Goal: Information Seeking & Learning: Learn about a topic

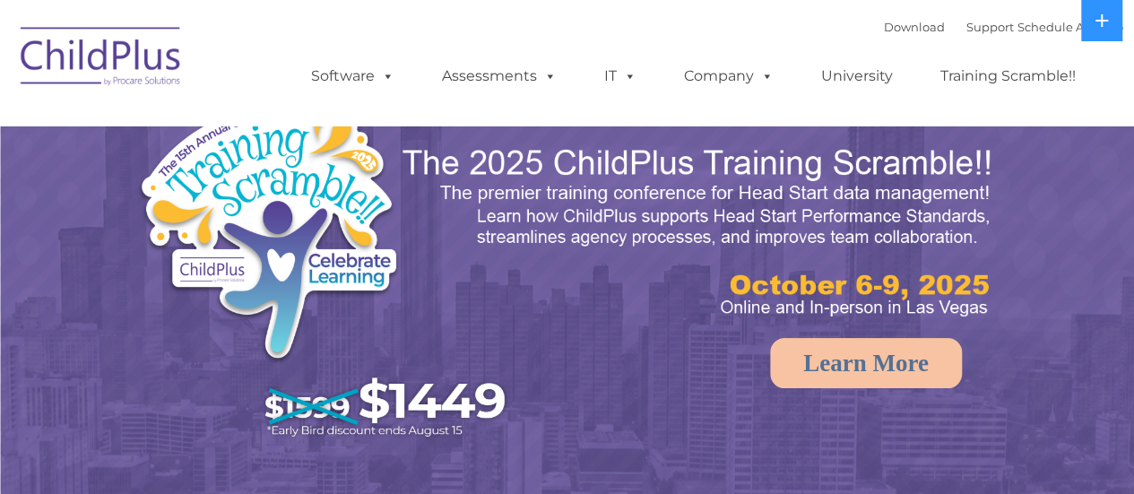
select select "MEDIUM"
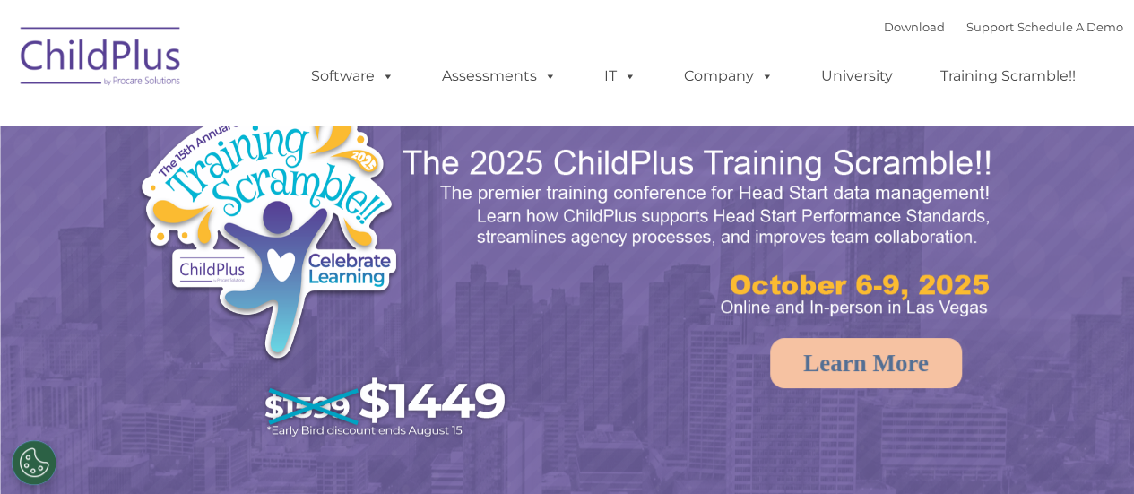
select select "MEDIUM"
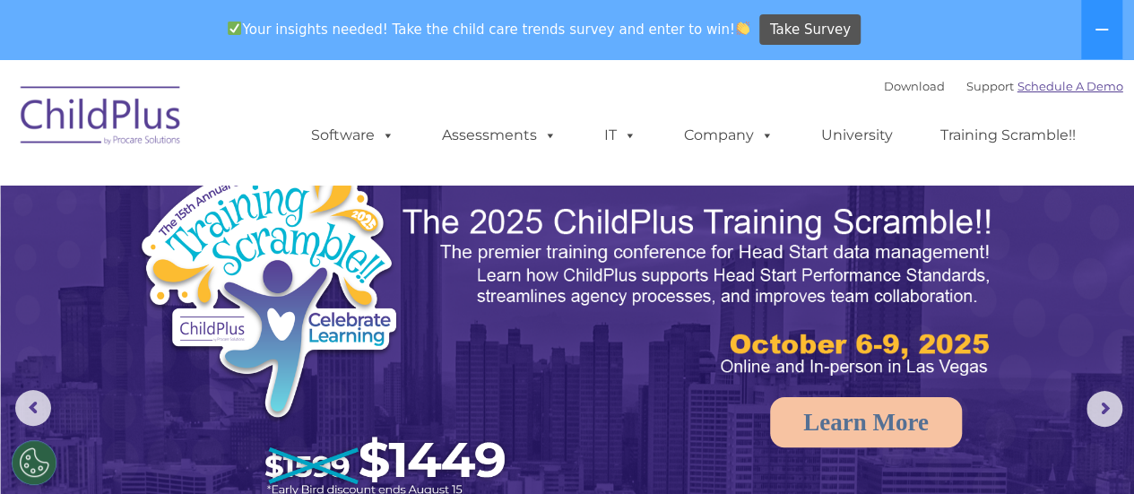
click at [1071, 86] on link "Schedule A Demo" at bounding box center [1070, 86] width 106 height 14
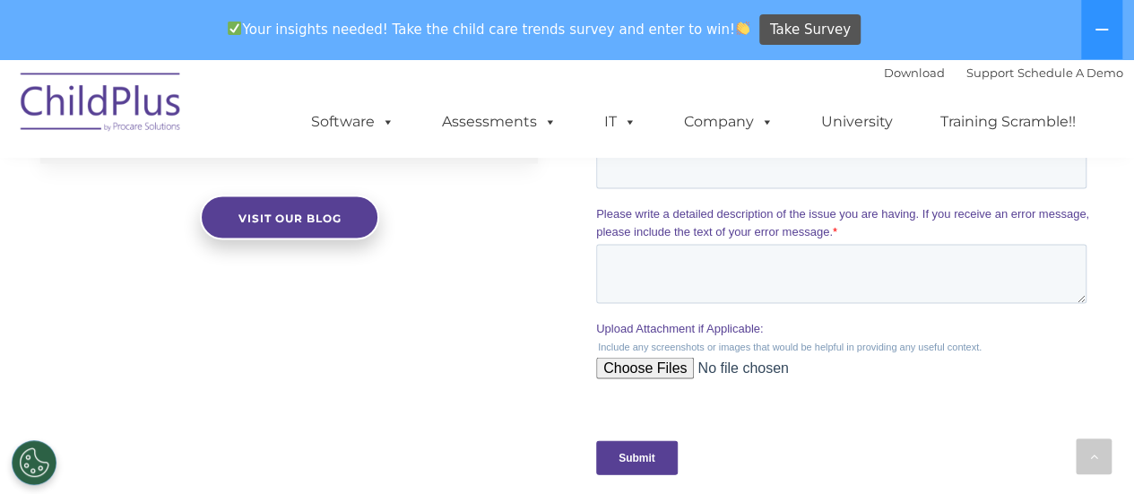
scroll to position [2230, 0]
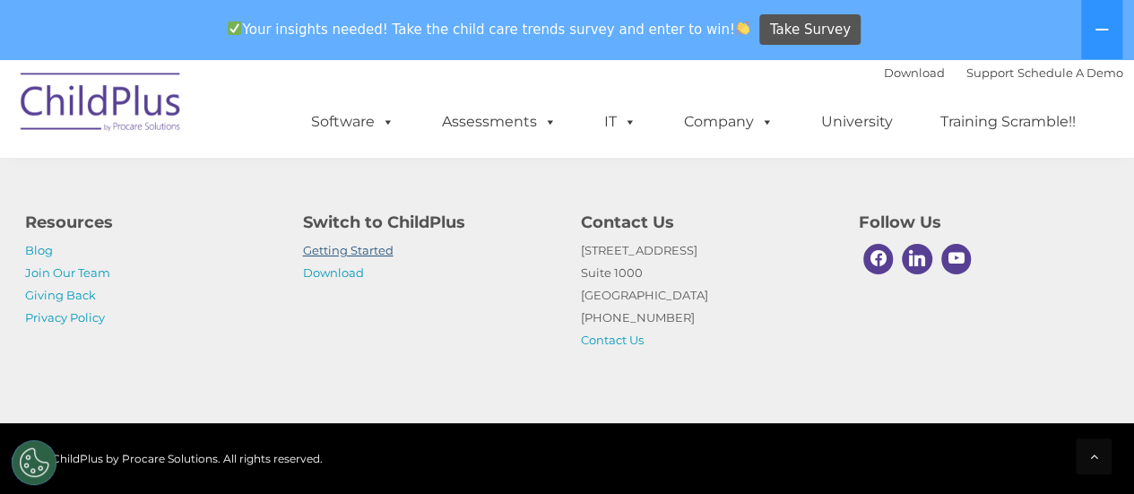
click at [353, 250] on link "Getting Started" at bounding box center [348, 250] width 91 height 14
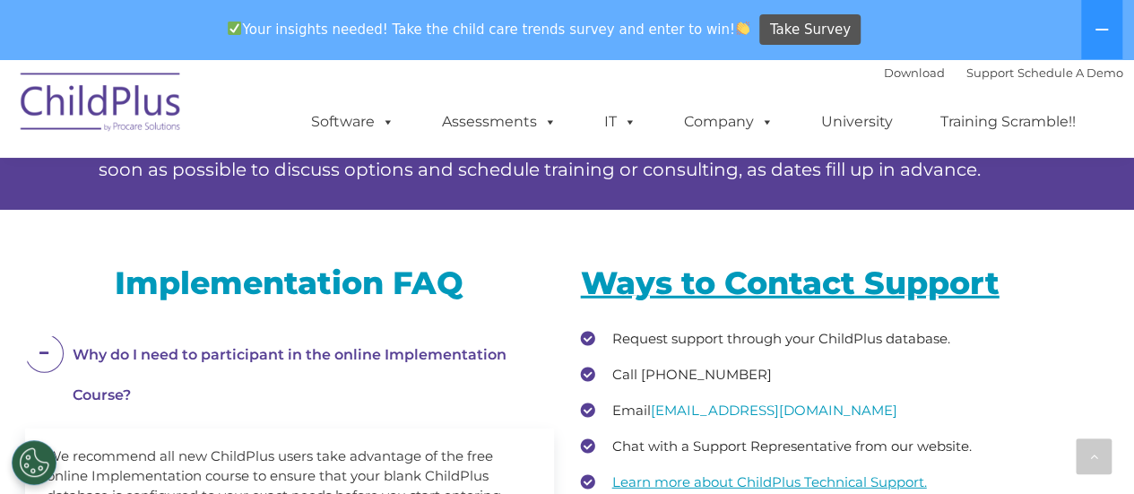
scroll to position [2294, 0]
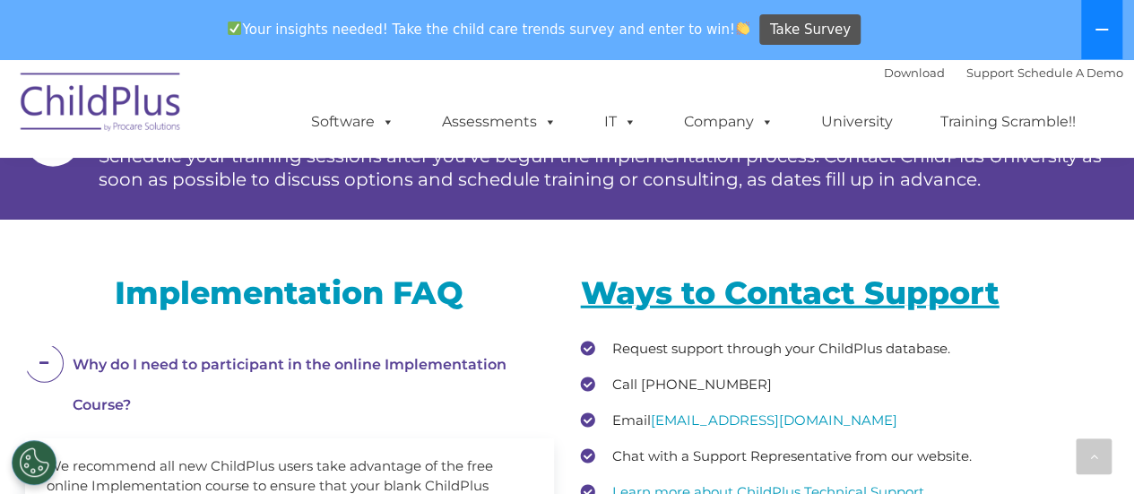
click at [1097, 28] on icon at bounding box center [1101, 29] width 14 height 14
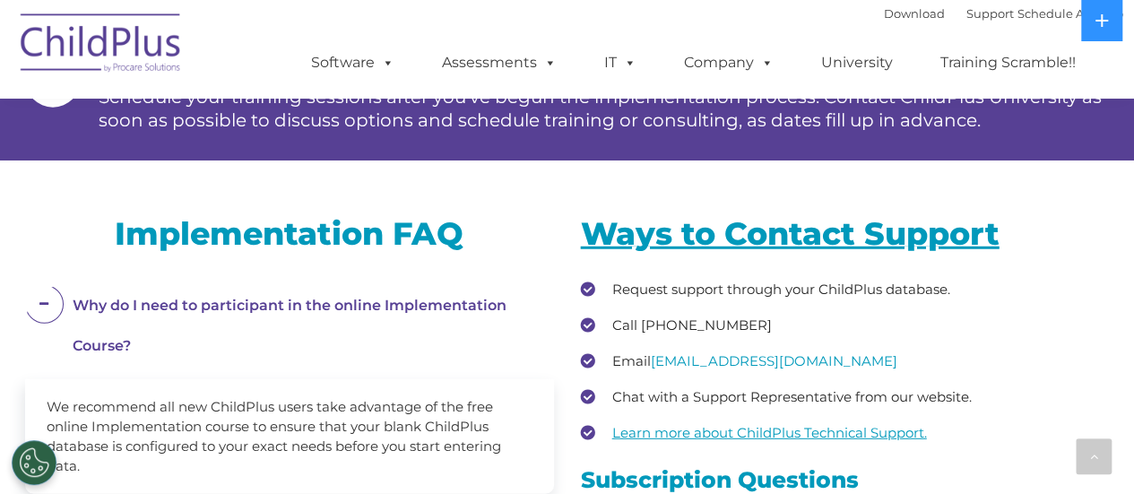
scroll to position [1862, 0]
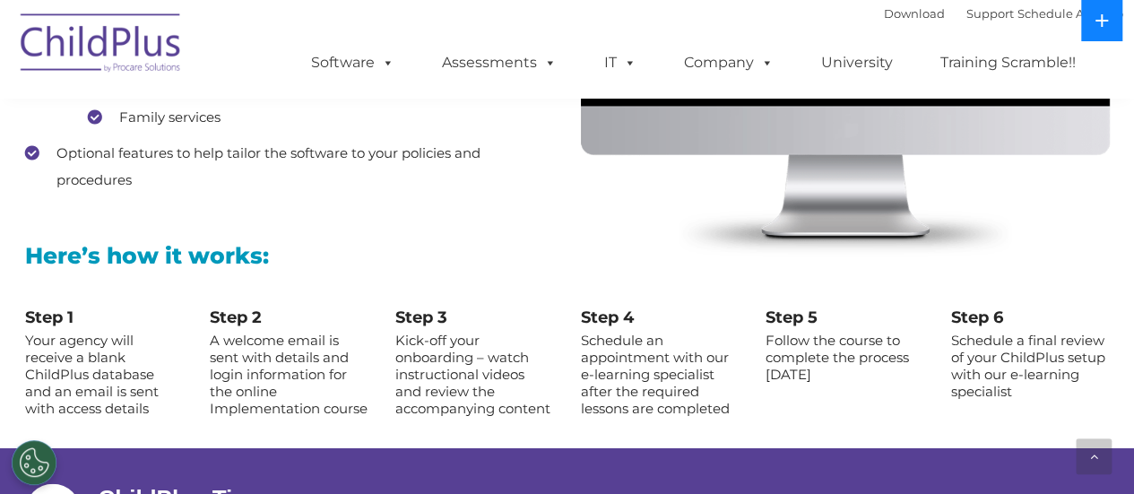
click at [1092, 29] on button at bounding box center [1101, 20] width 41 height 41
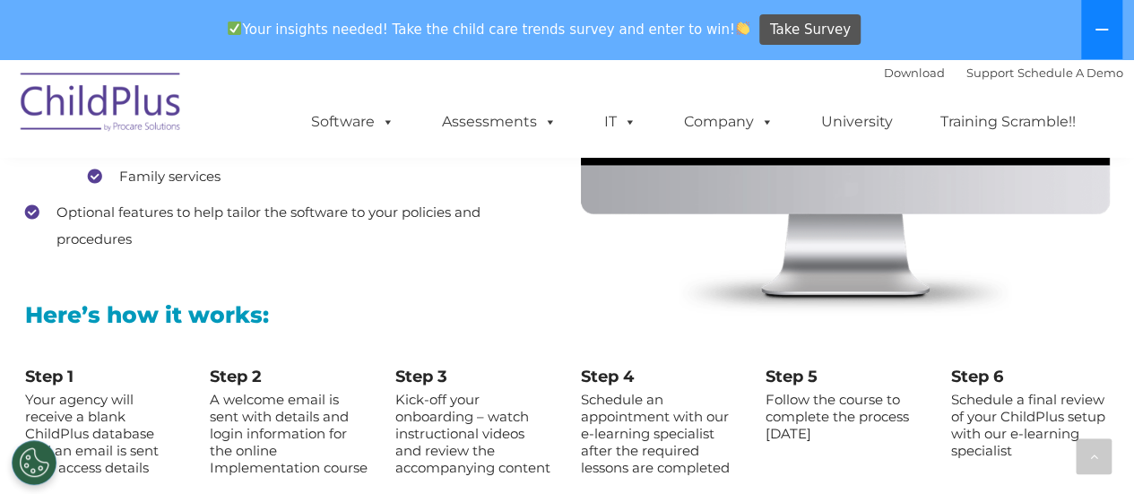
click at [1097, 27] on icon at bounding box center [1101, 29] width 14 height 14
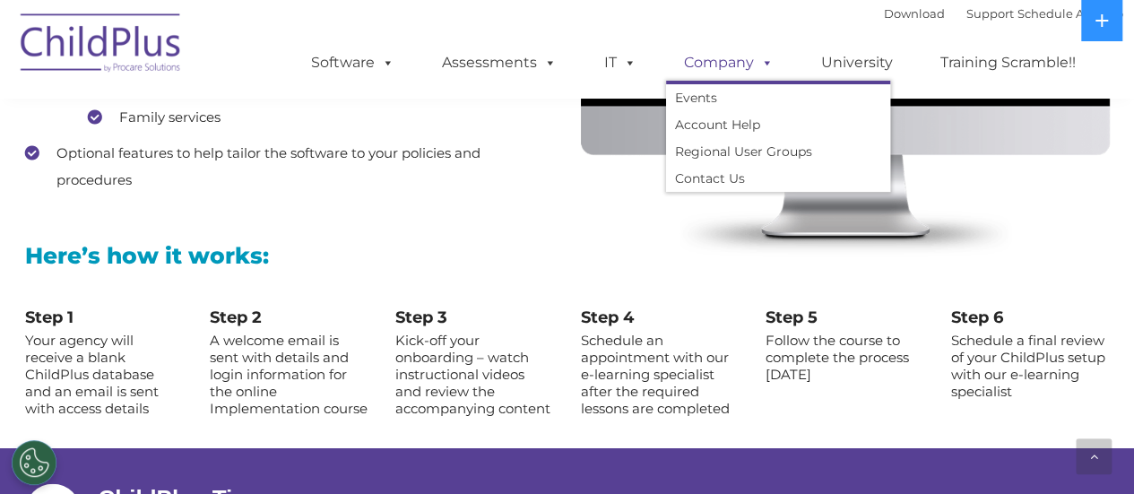
click at [760, 66] on span at bounding box center [764, 62] width 20 height 17
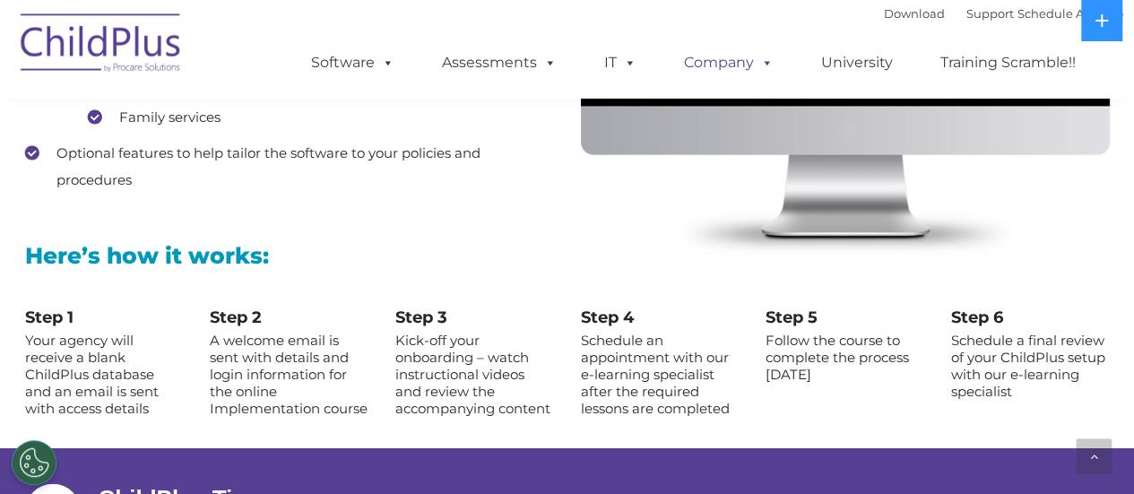
click at [760, 66] on span at bounding box center [764, 62] width 20 height 17
click at [880, 60] on link "University" at bounding box center [857, 63] width 108 height 36
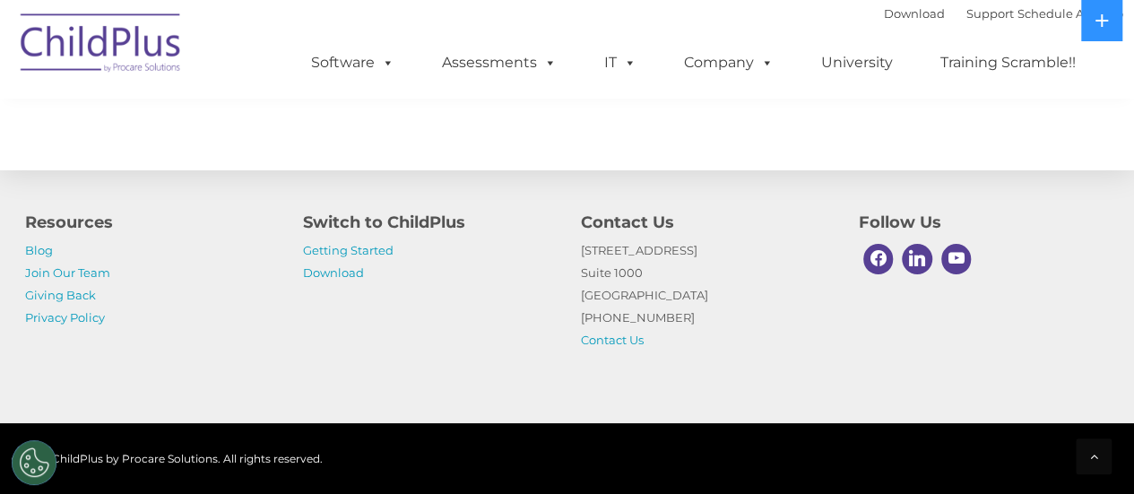
scroll to position [2960, 0]
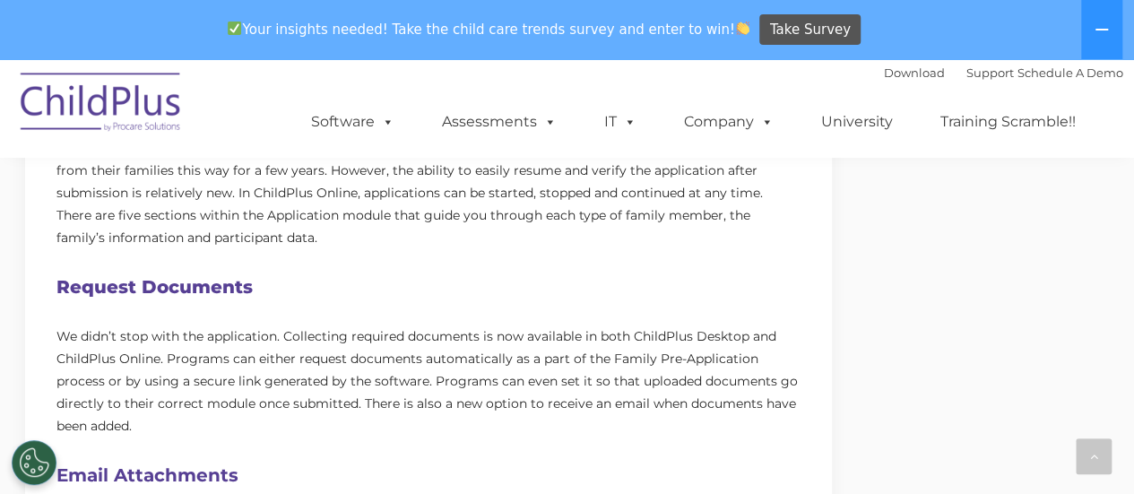
scroll to position [823, 0]
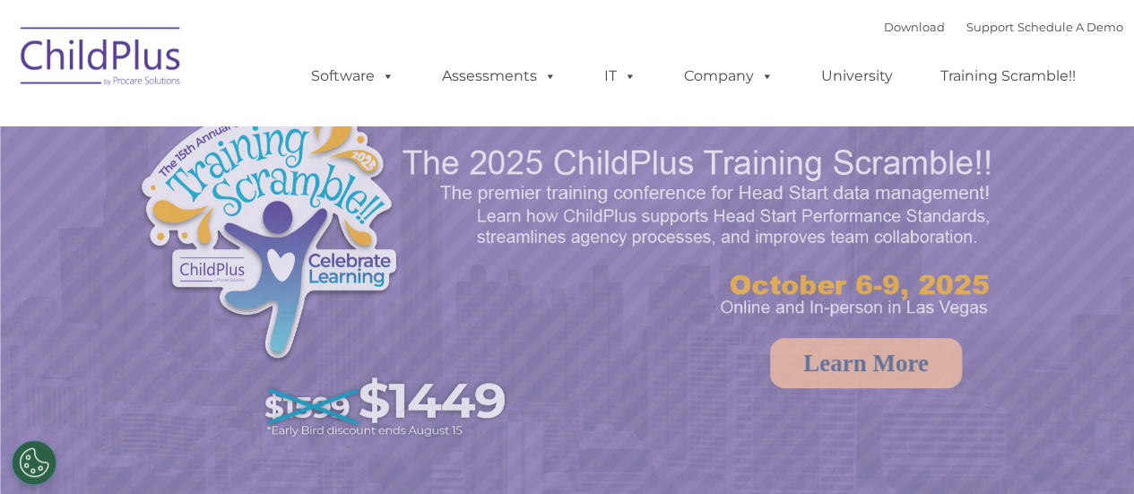
select select "MEDIUM"
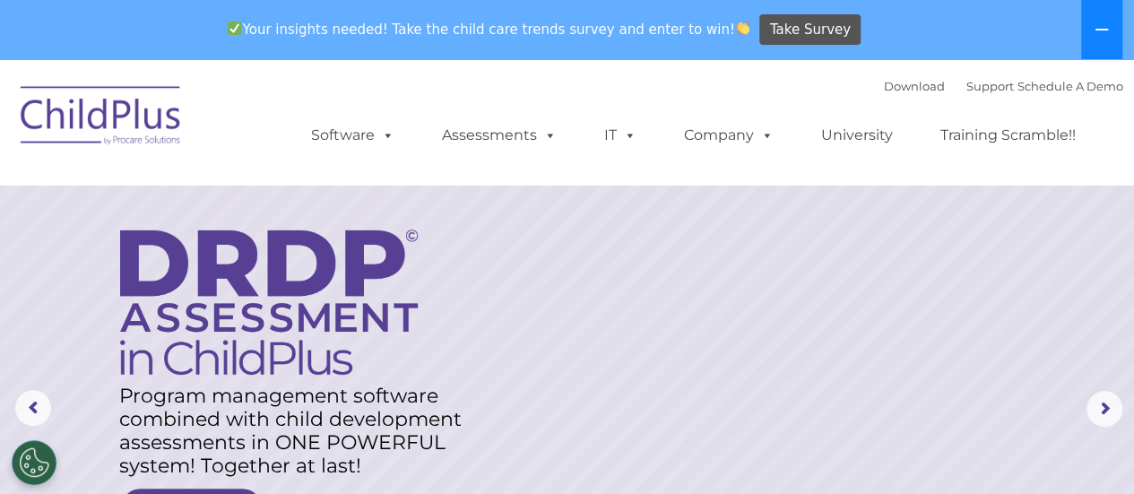
click at [1097, 28] on icon at bounding box center [1101, 29] width 14 height 14
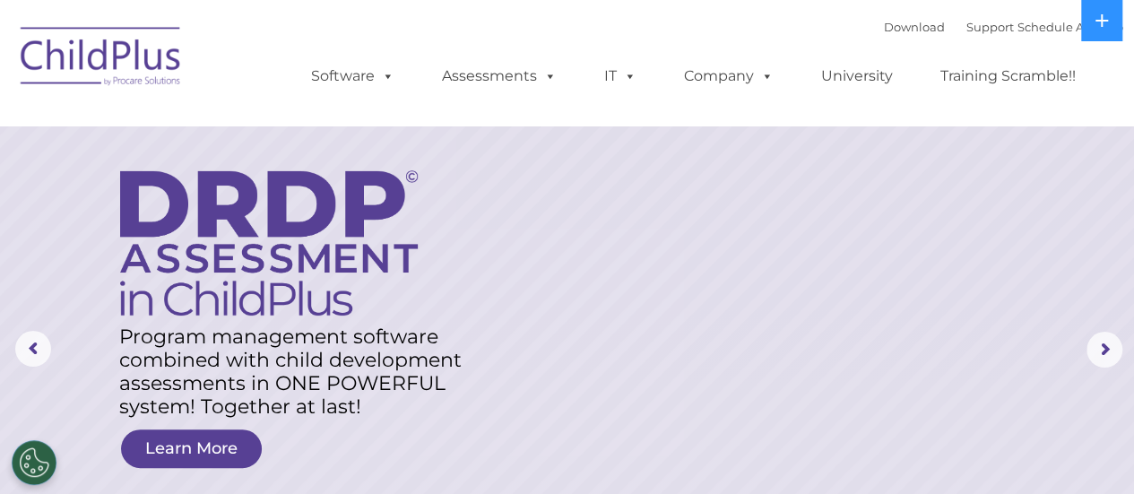
click at [1107, 77] on ul "Software ChildPlus: The original and most widely-used Head Start data managemen…" at bounding box center [699, 76] width 848 height 72
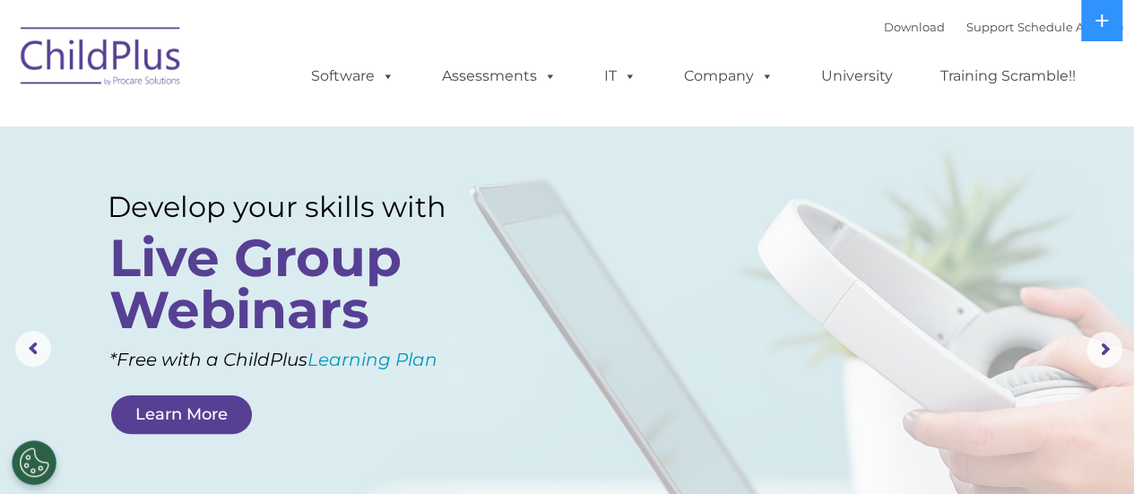
click at [1102, 52] on ul "Software ChildPlus: The original and most widely-used Head Start data managemen…" at bounding box center [699, 76] width 848 height 72
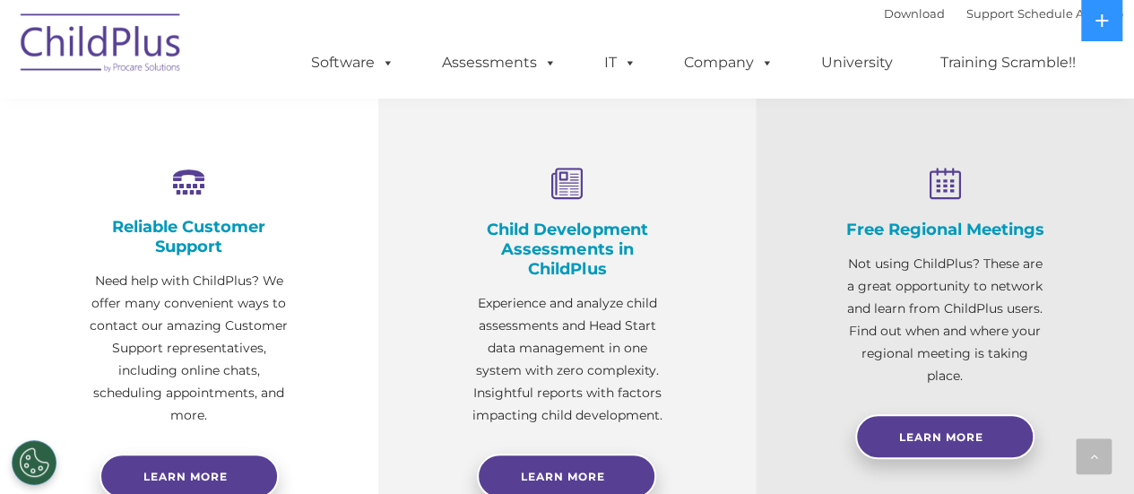
scroll to position [636, 0]
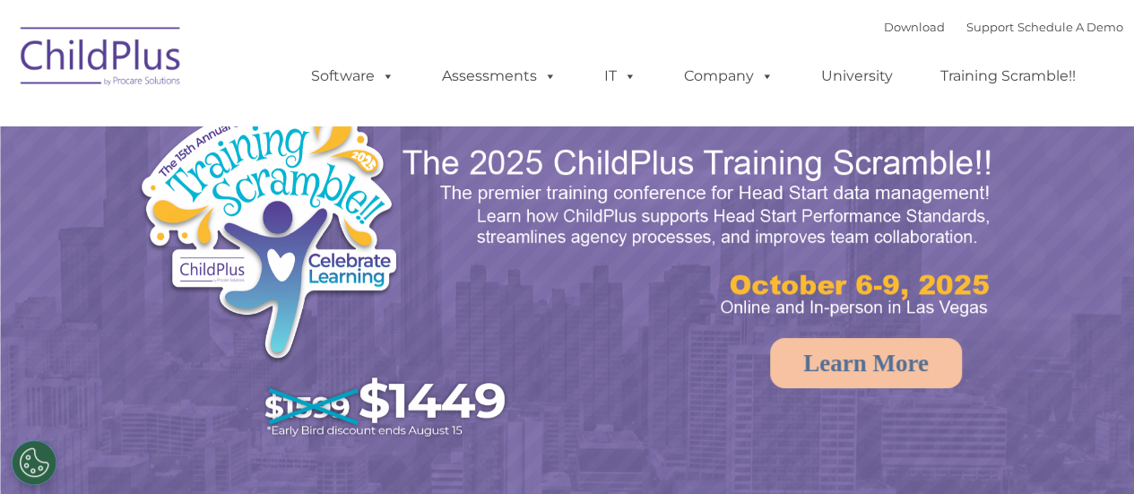
select select "MEDIUM"
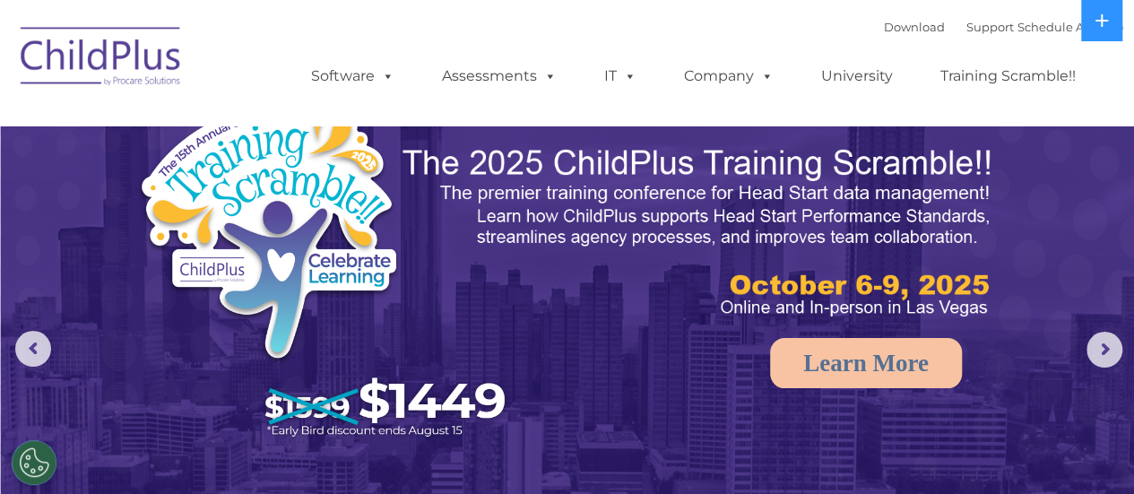
click at [1103, 95] on ul "Software ChildPlus: The original and most widely-used Head Start data managemen…" at bounding box center [699, 76] width 848 height 72
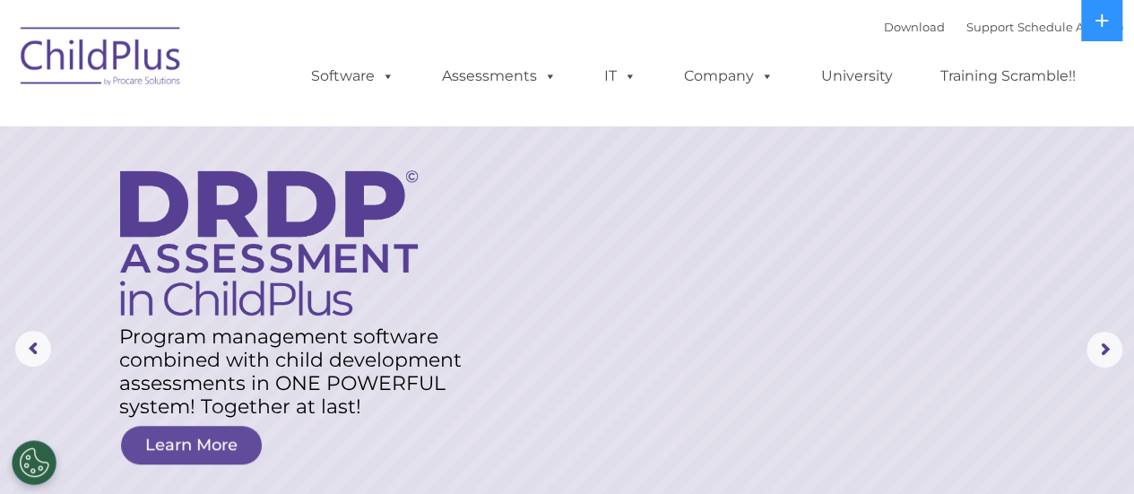
click at [670, 3] on nav "Download Support | Schedule A Demo  MENU MENU Software ChildPlus: The original…" at bounding box center [567, 62] width 1134 height 125
click at [1100, 21] on icon at bounding box center [1101, 20] width 13 height 13
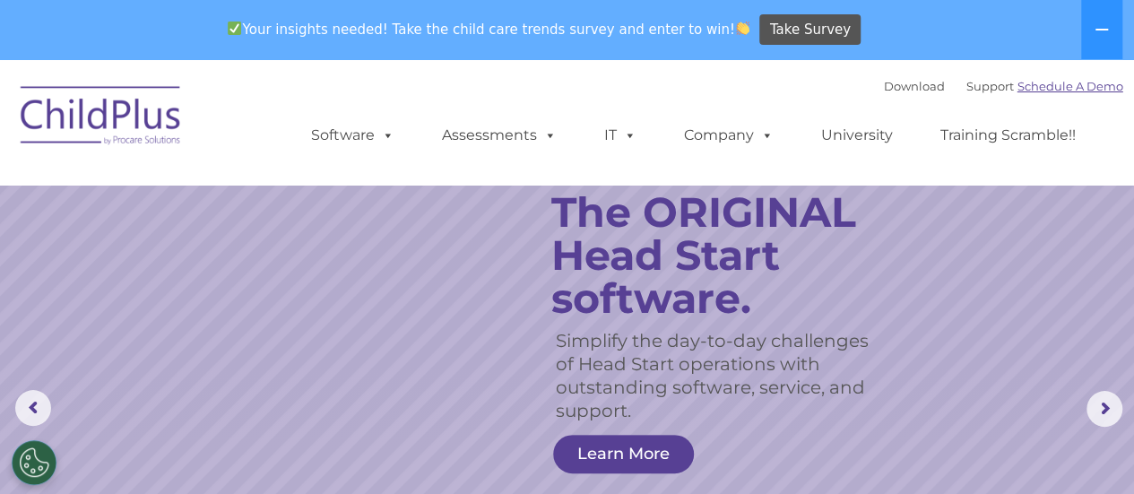
click at [1090, 83] on link "Schedule A Demo" at bounding box center [1070, 86] width 106 height 14
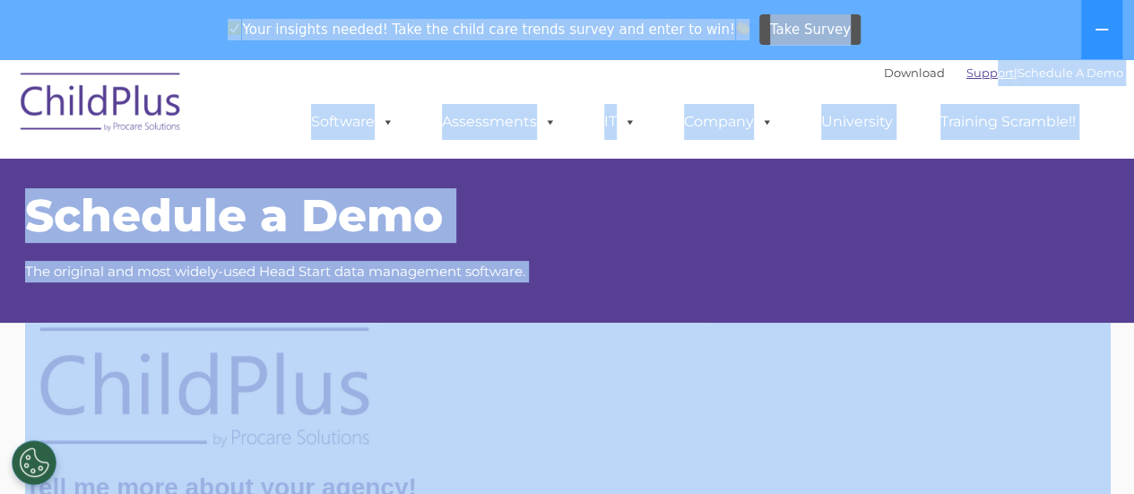
drag, startPoint x: 980, startPoint y: 56, endPoint x: 970, endPoint y: 76, distance: 23.2
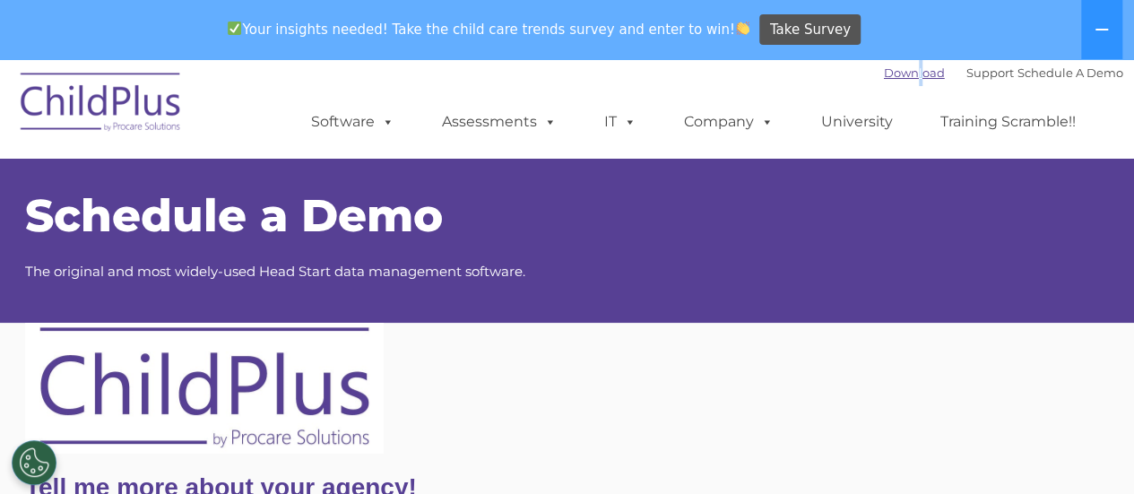
drag, startPoint x: 890, startPoint y: 82, endPoint x: 898, endPoint y: 78, distance: 9.2
click at [898, 78] on div "Download Support | Schedule A Demo " at bounding box center [1003, 72] width 239 height 27
click at [966, 69] on link "Support" at bounding box center [989, 72] width 47 height 14
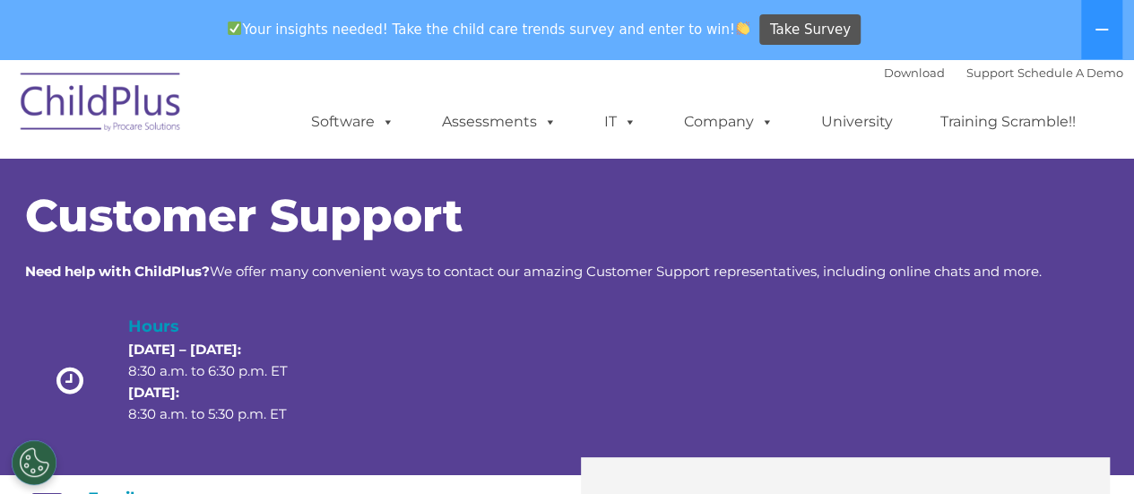
click at [182, 107] on img at bounding box center [101, 105] width 179 height 90
click at [221, 103] on div "Download Support | Schedule A Demo  MENU MENU Software ChildPlus: The original…" at bounding box center [567, 108] width 1111 height 99
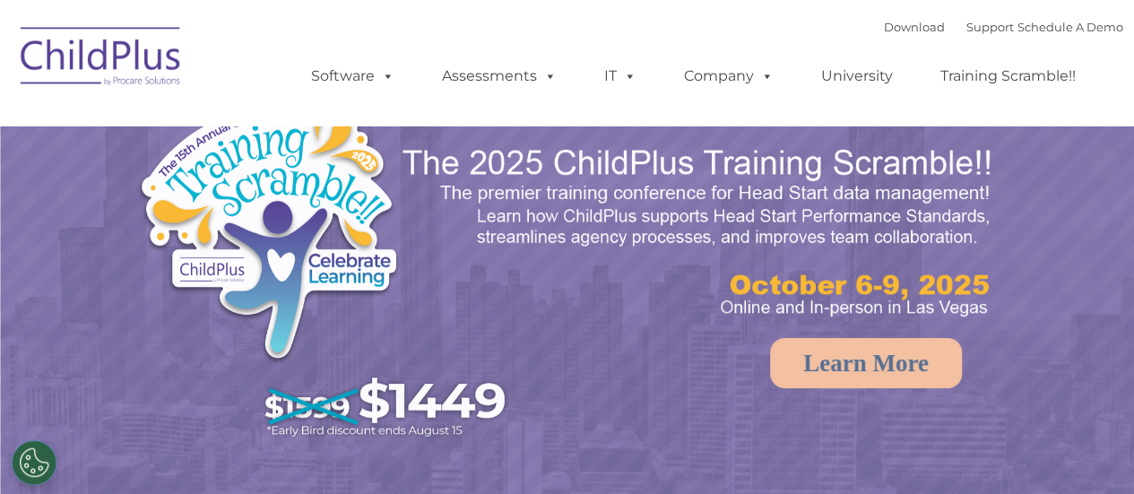
select select "MEDIUM"
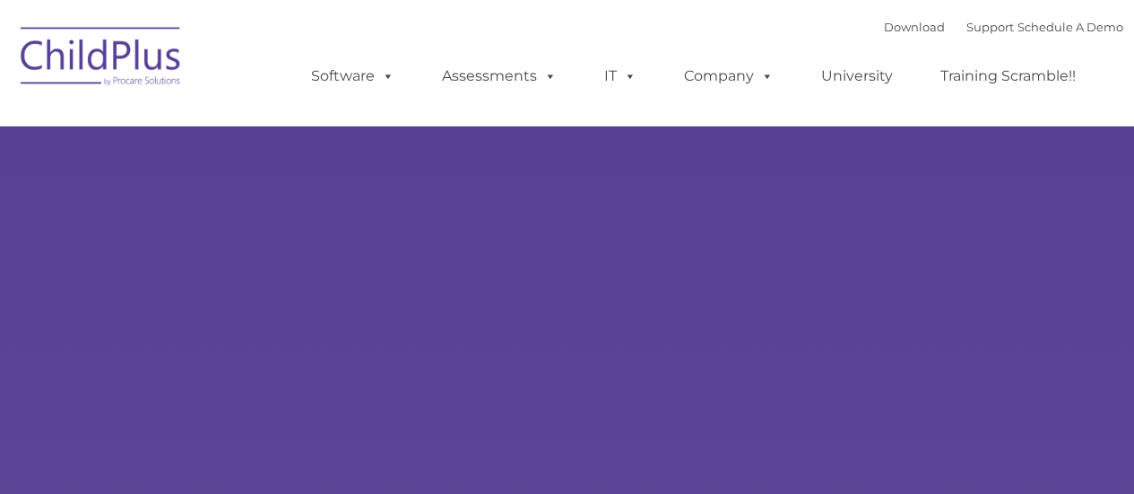
select select "MEDIUM"
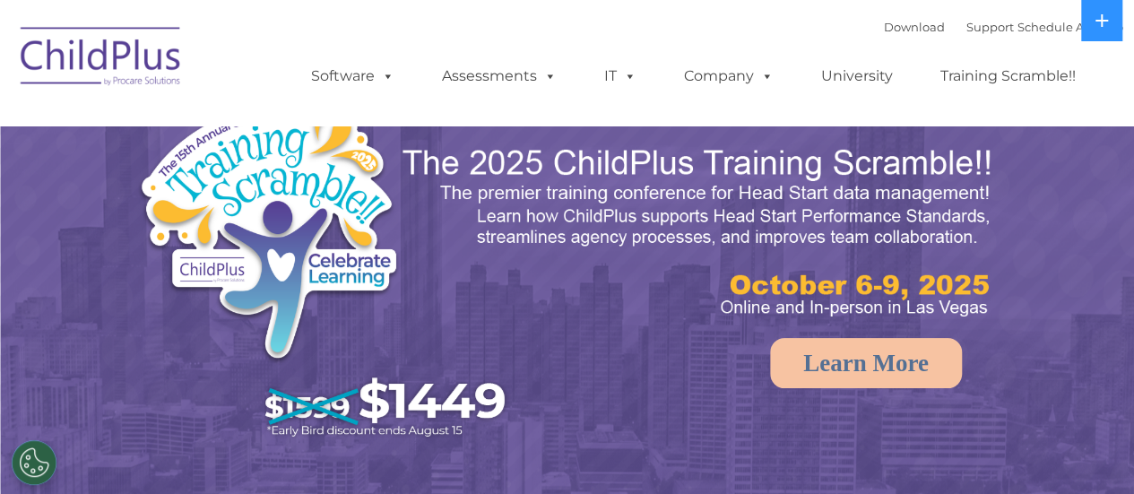
select select "MEDIUM"
